Goal: Task Accomplishment & Management: Use online tool/utility

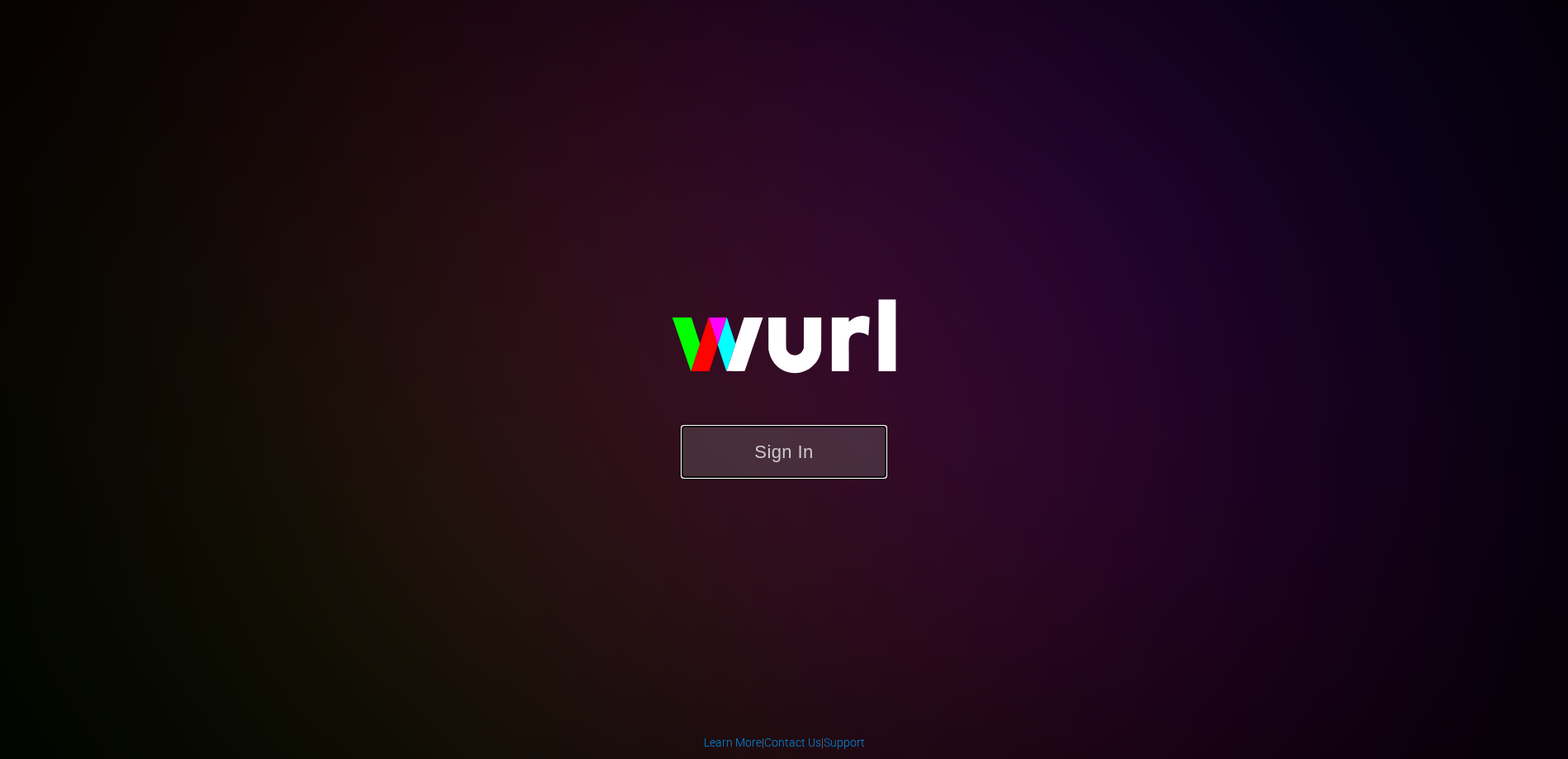
click at [781, 456] on button "Sign In" at bounding box center [784, 452] width 207 height 54
click at [767, 427] on button "Sign In" at bounding box center [784, 452] width 207 height 54
